Goal: Task Accomplishment & Management: Complete application form

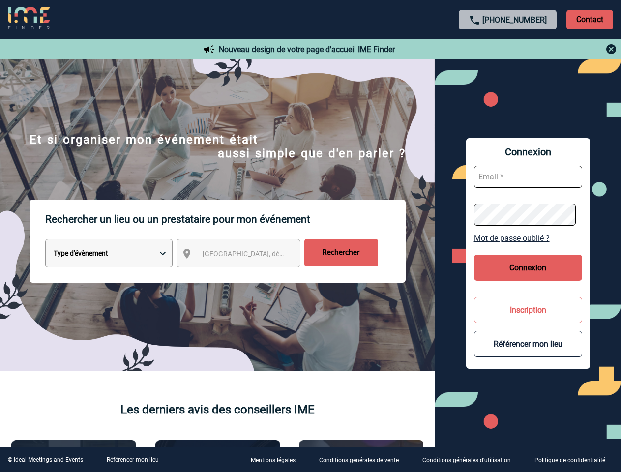
click at [310, 236] on p "Rechercher un lieu ou un prestataire pour mon événement" at bounding box center [225, 219] width 360 height 39
click at [589, 19] on p "Contact" at bounding box center [589, 20] width 47 height 20
click at [508, 49] on div at bounding box center [508, 49] width 219 height 12
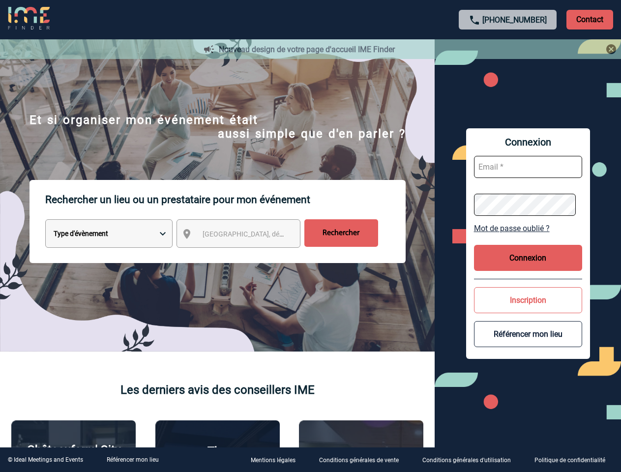
click at [247, 255] on div at bounding box center [309, 235] width 619 height 471
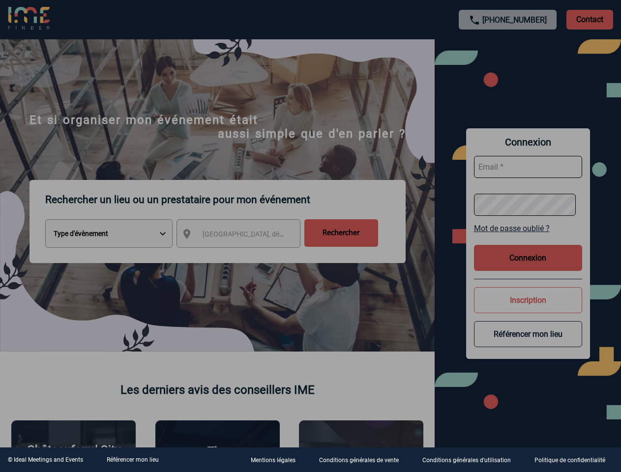
click at [528, 238] on div at bounding box center [310, 236] width 621 height 472
click at [528, 267] on div at bounding box center [310, 236] width 621 height 472
click at [528, 310] on div at bounding box center [310, 236] width 621 height 472
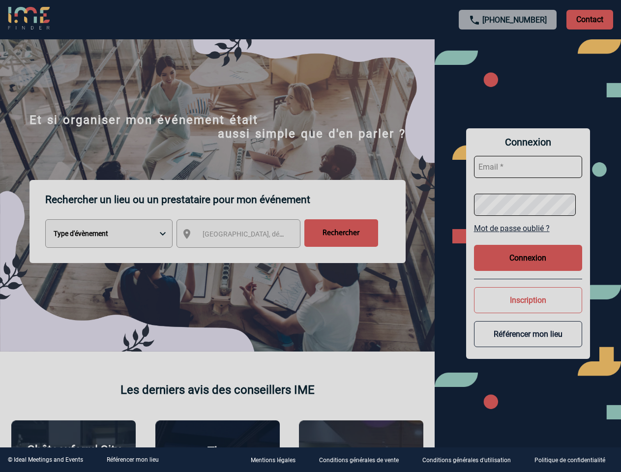
click at [528, 344] on button "Référencer mon lieu" at bounding box center [528, 334] width 108 height 26
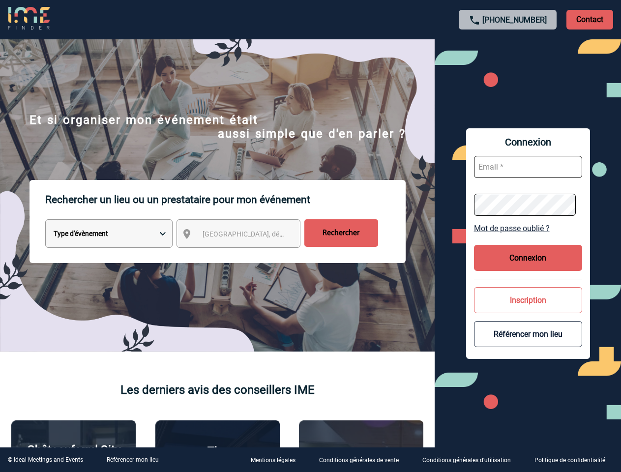
click at [132, 460] on link "Référencer mon lieu" at bounding box center [133, 459] width 52 height 7
